Goal: Information Seeking & Learning: Learn about a topic

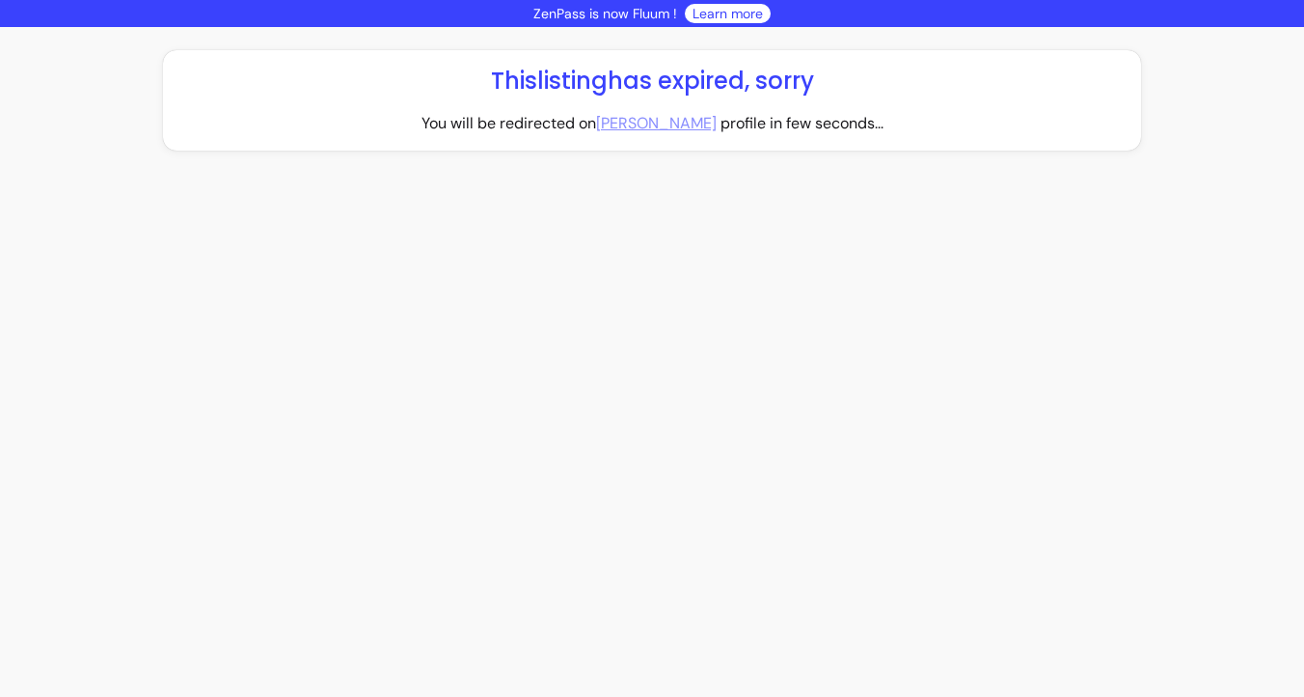
click at [652, 124] on link "[PERSON_NAME]" at bounding box center [656, 123] width 121 height 23
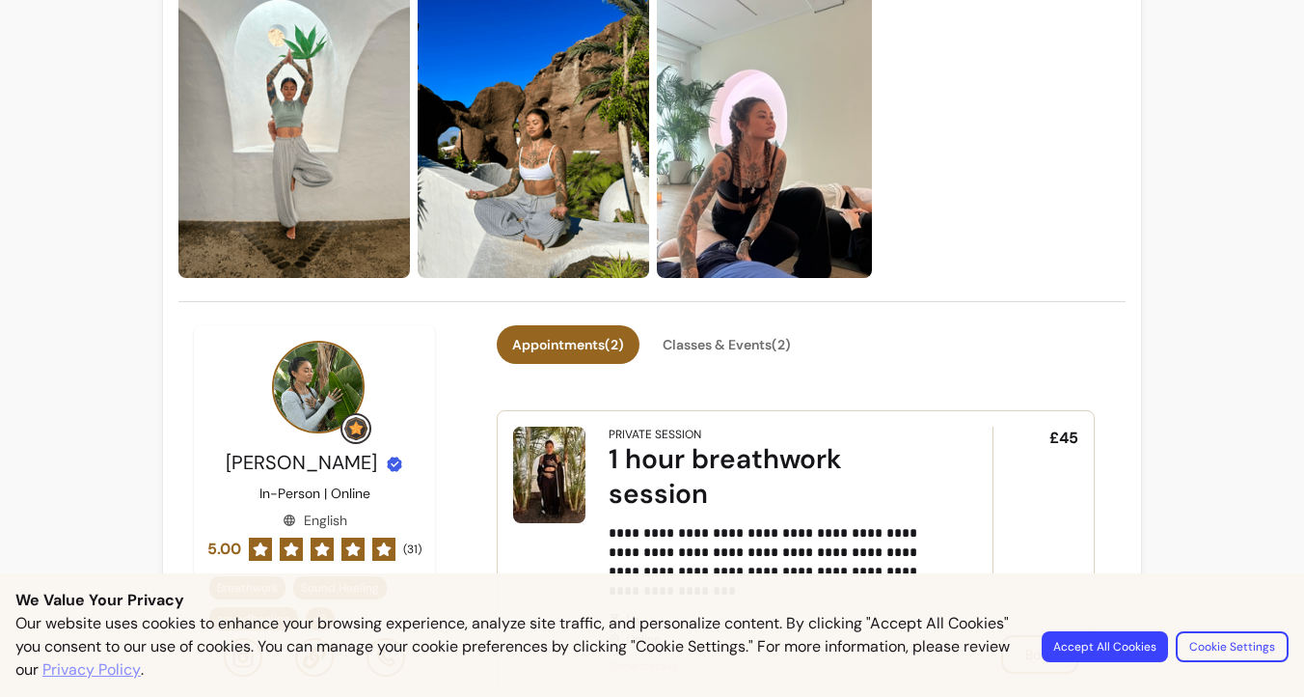
scroll to position [171, 0]
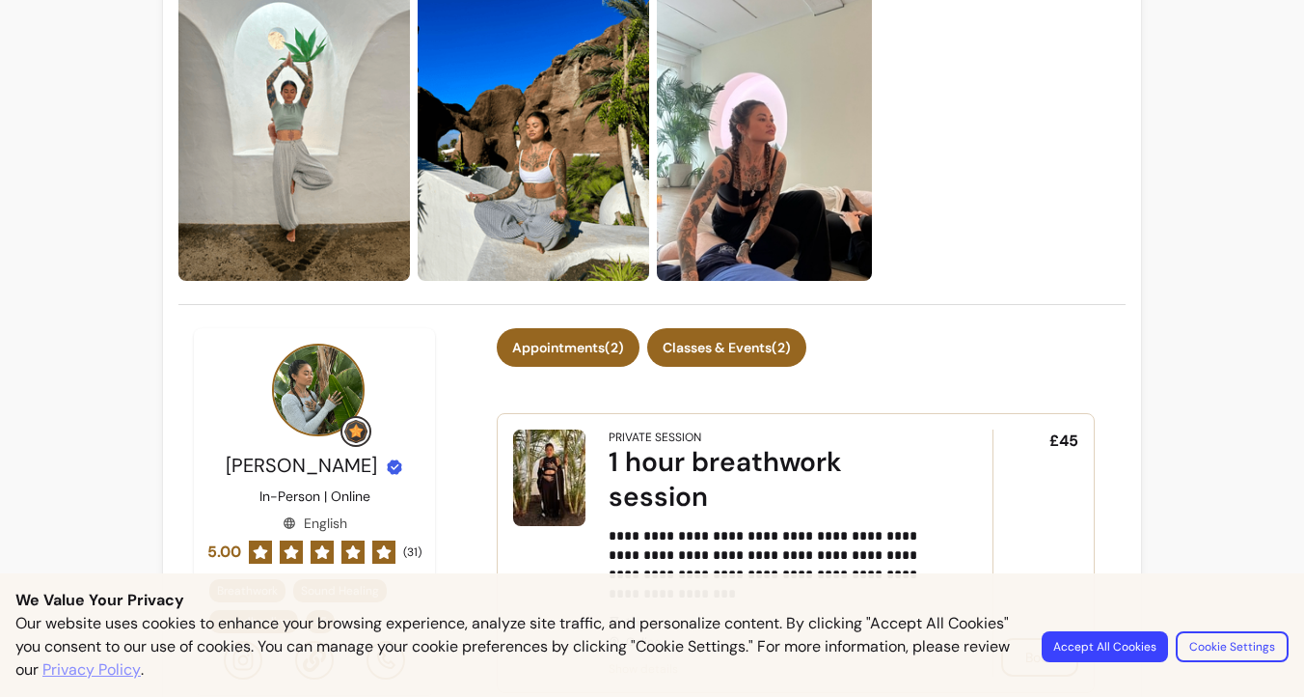
click at [678, 365] on button "Classes & Events ( 2 )" at bounding box center [726, 347] width 159 height 39
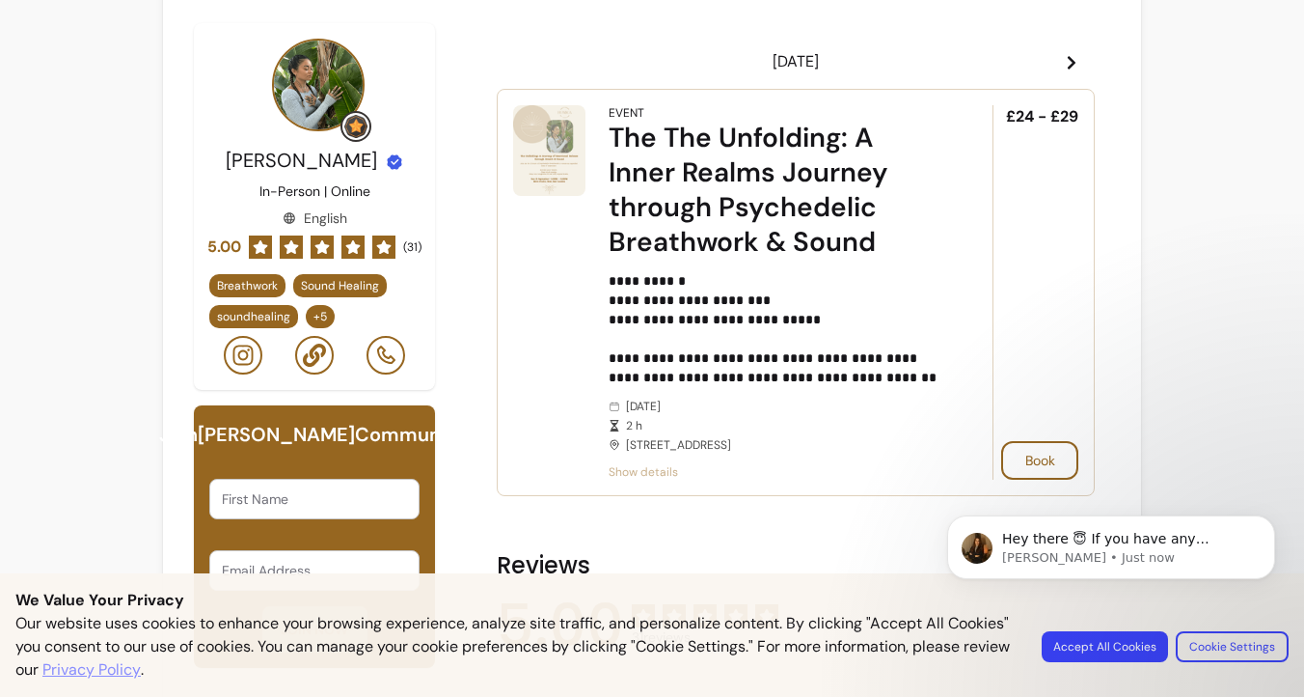
scroll to position [0, 0]
click at [651, 479] on span "Show details" at bounding box center [774, 471] width 330 height 15
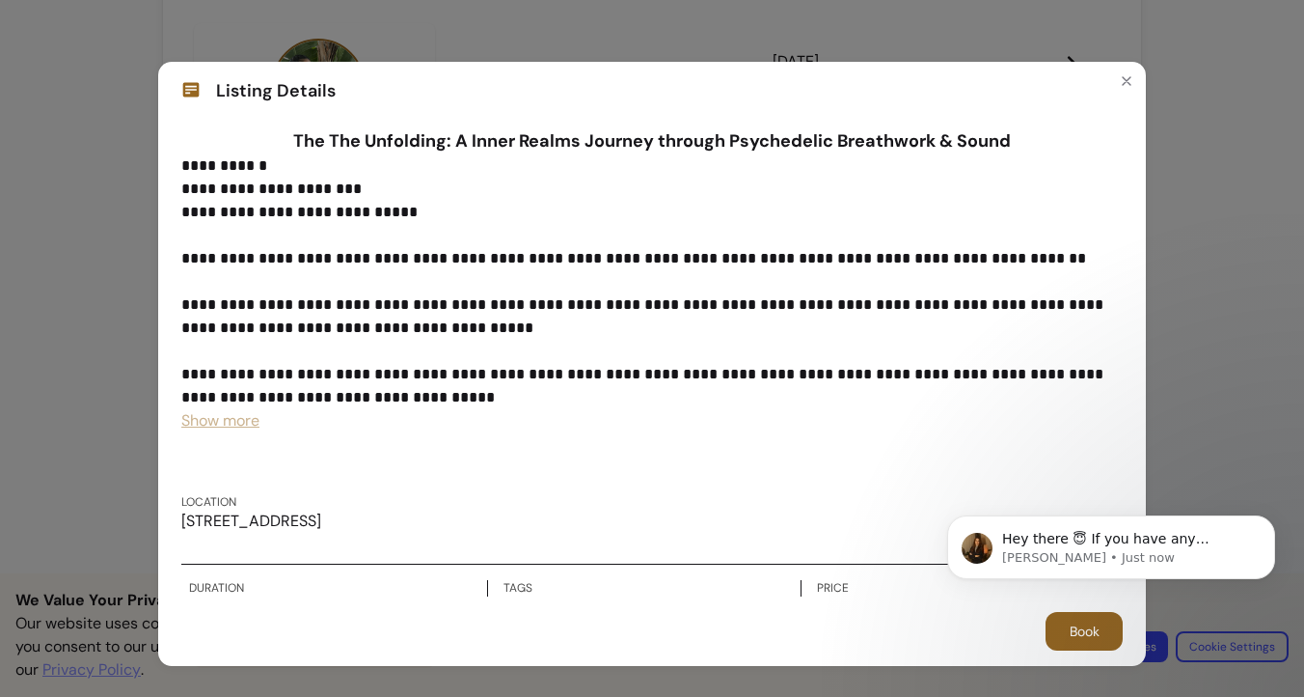
click at [212, 425] on span "Show more" at bounding box center [220, 420] width 78 height 20
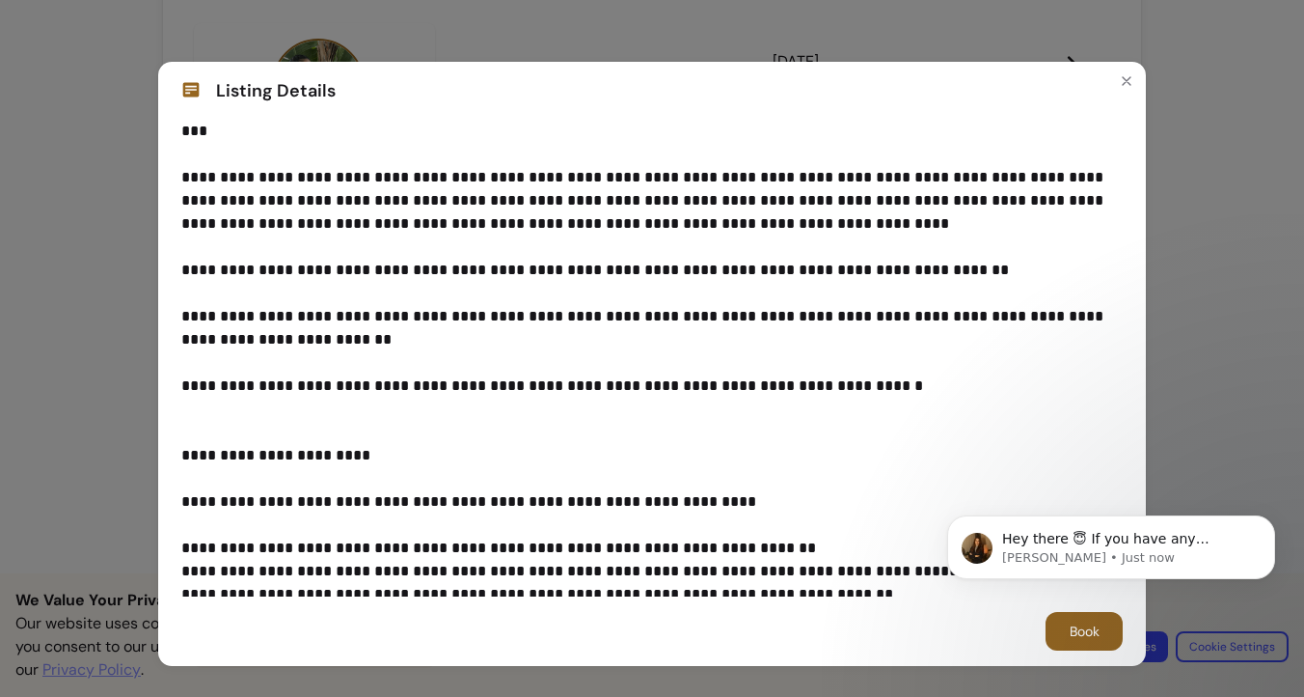
scroll to position [295, 0]
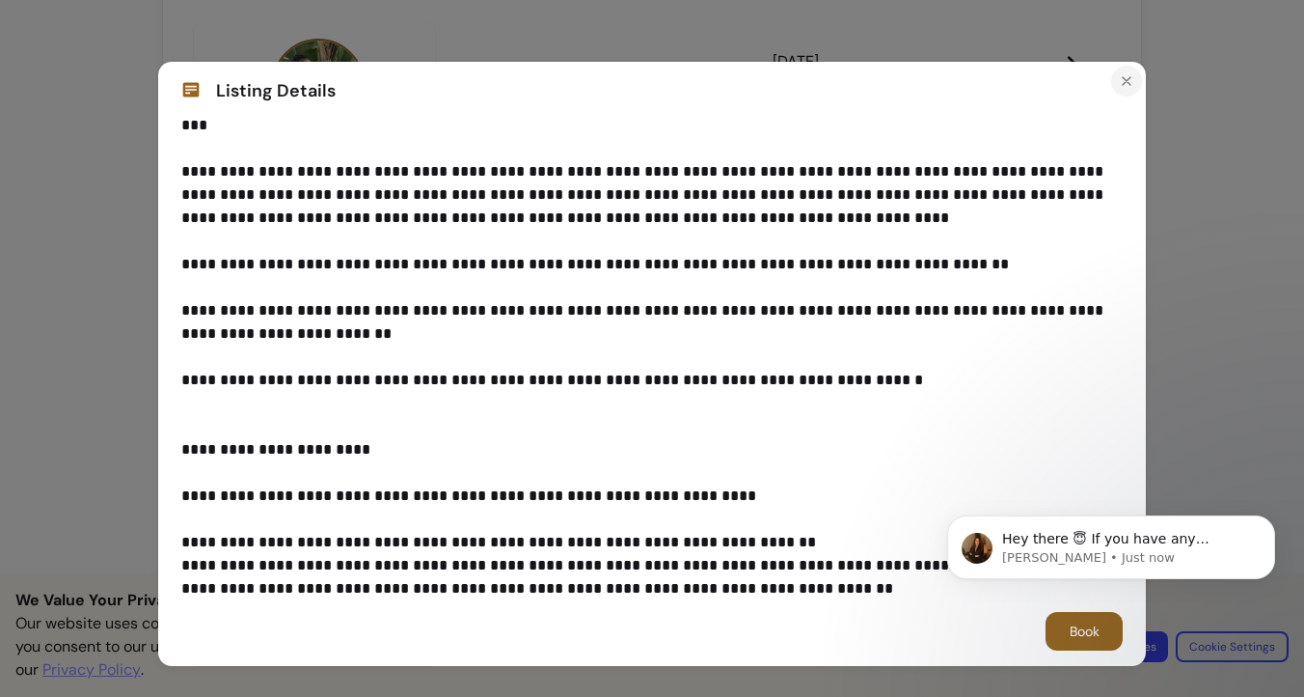
click at [1124, 75] on icon "Close" at bounding box center [1126, 80] width 15 height 15
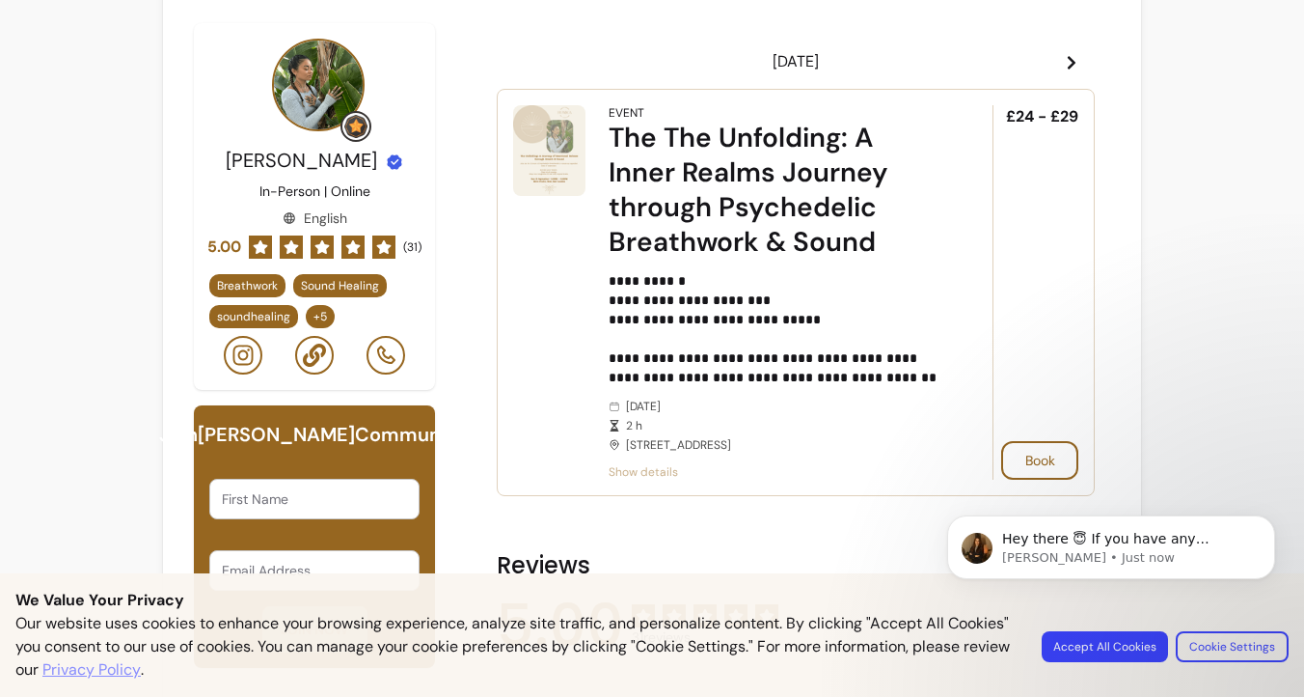
scroll to position [508, 0]
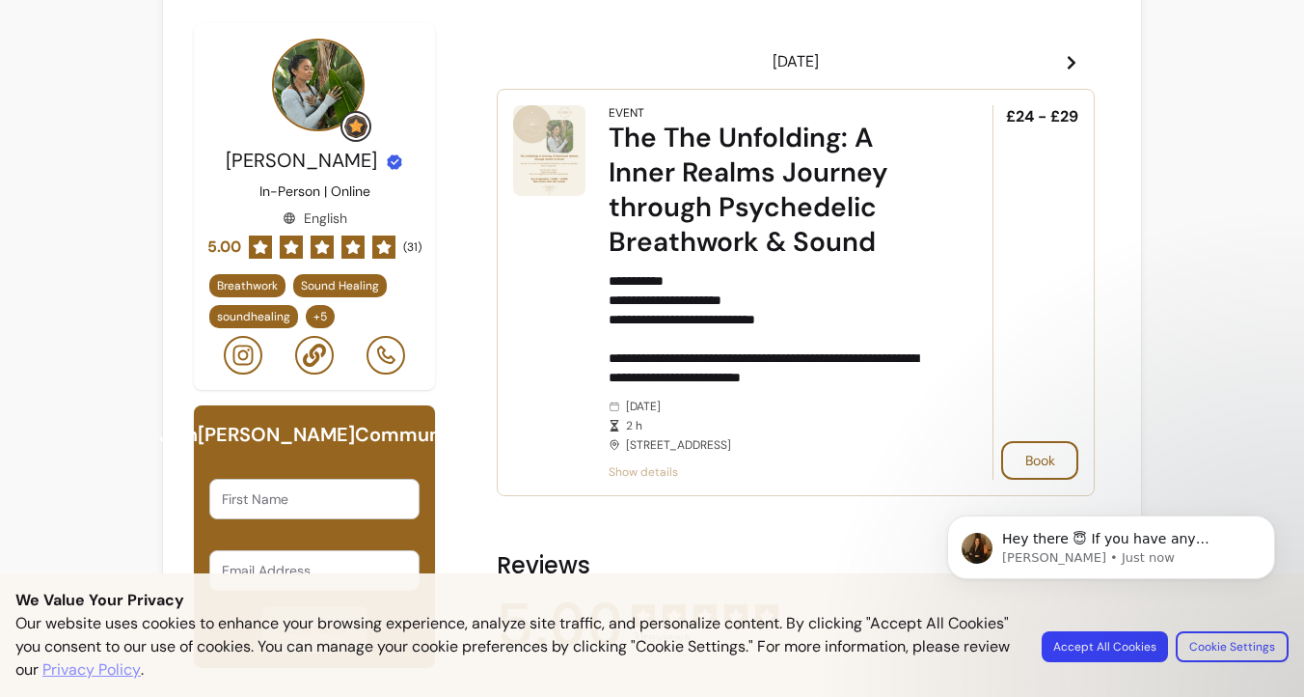
click at [1074, 61] on icon at bounding box center [1071, 62] width 15 height 15
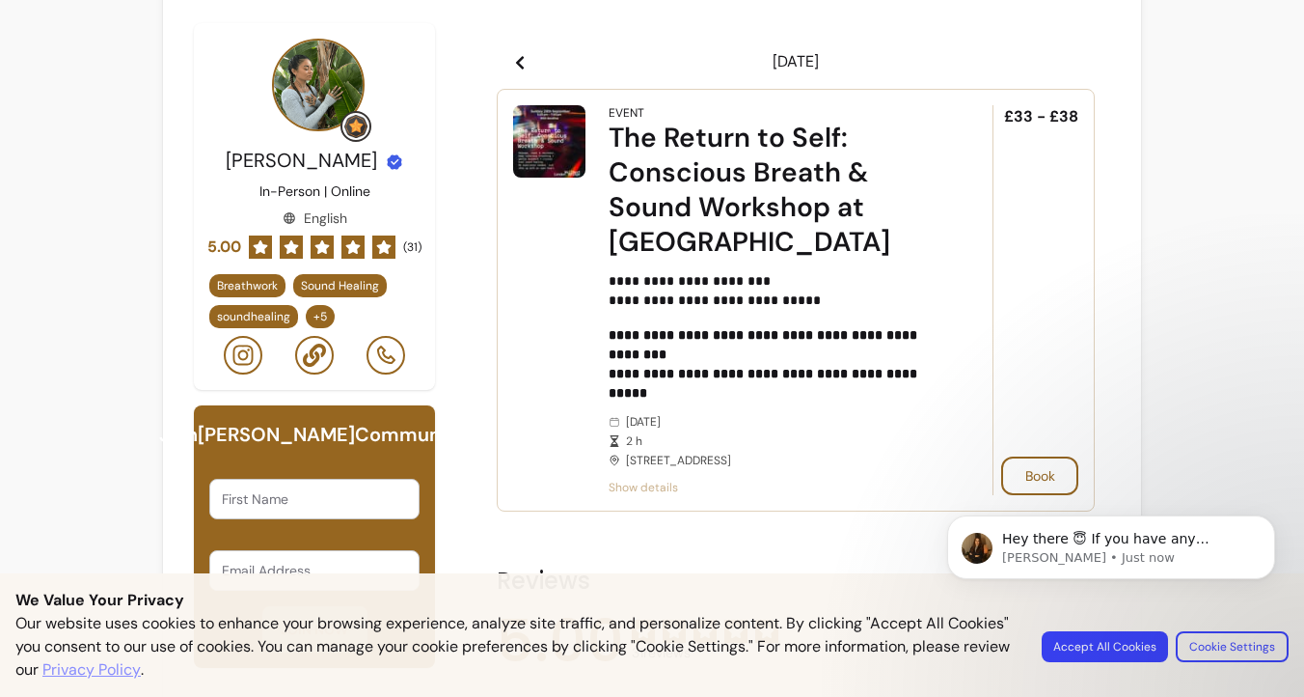
click at [656, 490] on span "Show details" at bounding box center [774, 487] width 330 height 15
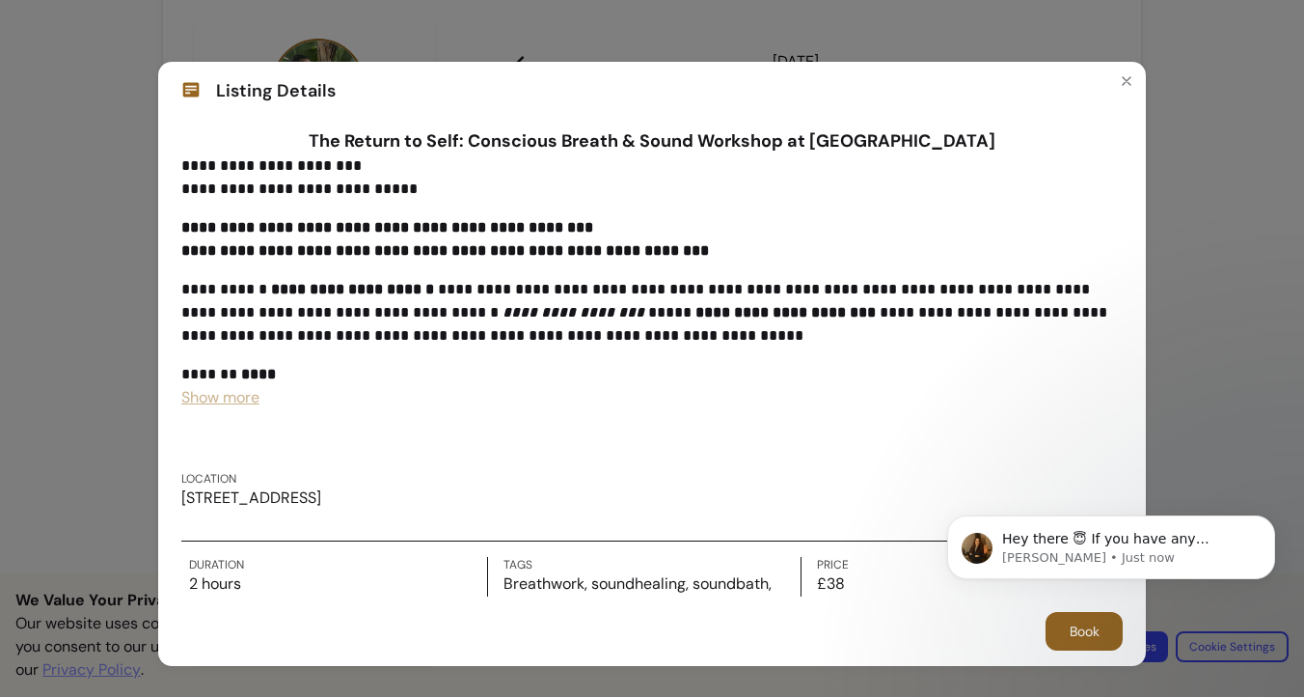
click at [209, 398] on span "Show more" at bounding box center [220, 397] width 78 height 20
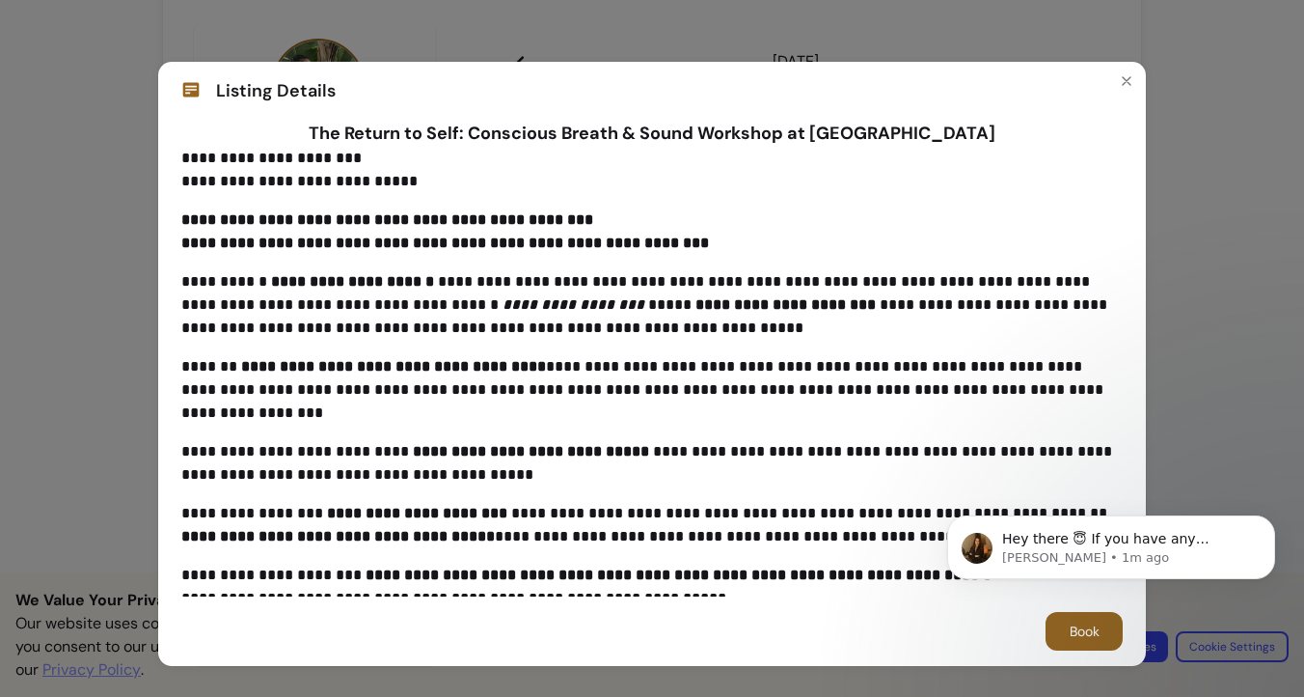
scroll to position [0, 0]
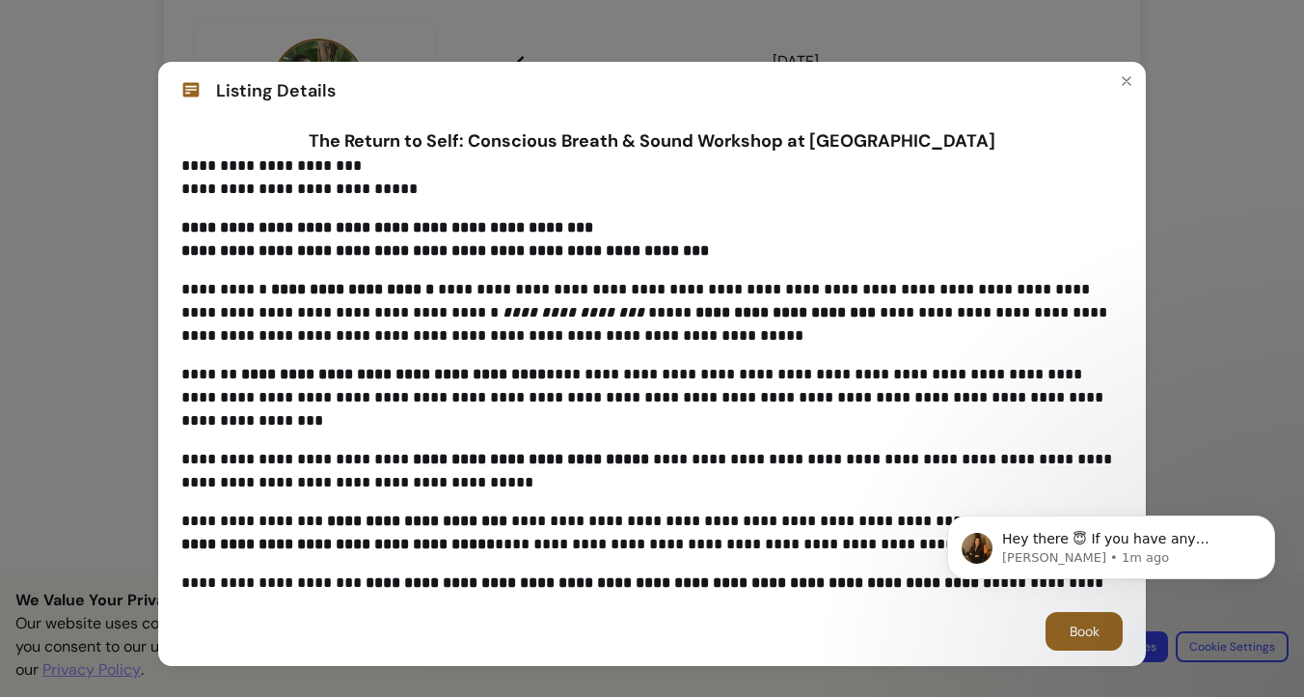
click at [74, 201] on div "**********" at bounding box center [652, 348] width 1304 height 697
